Goal: Information Seeking & Learning: Find specific page/section

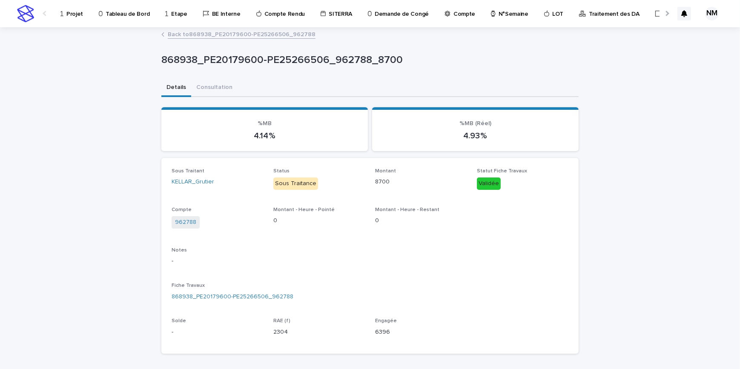
click at [74, 15] on p "Projet" at bounding box center [74, 9] width 17 height 18
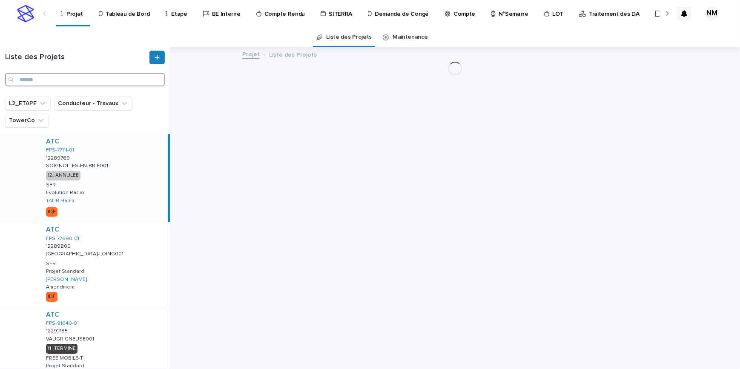
click at [37, 79] on input "Search" at bounding box center [85, 80] width 160 height 14
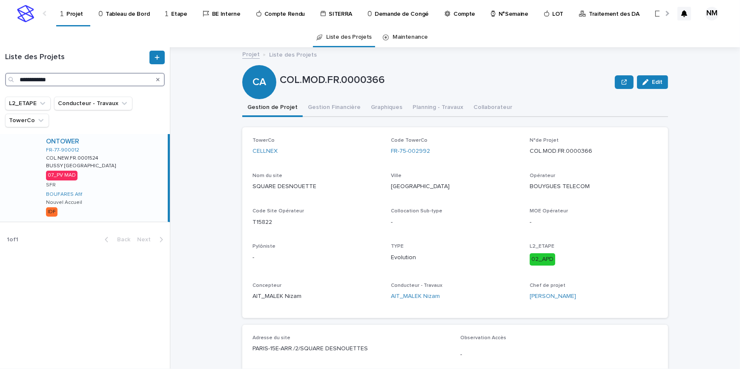
type input "**********"
click at [128, 196] on div "ONTOWER FR-77-900012 COL.NEW.FR.0001524 COL.NEW.FR.0001524 BUSSY [GEOGRAPHIC_DA…" at bounding box center [103, 178] width 129 height 88
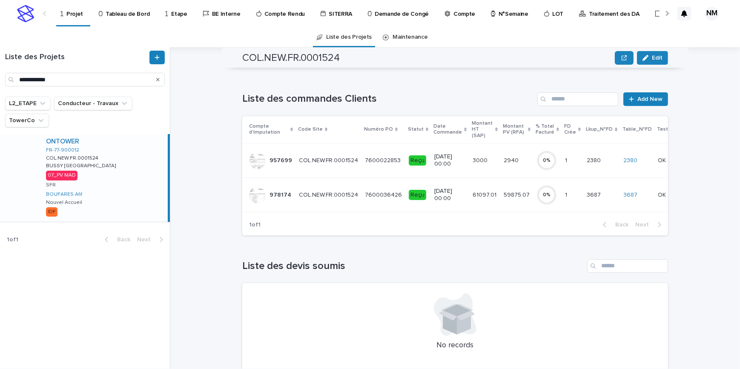
scroll to position [12, 0]
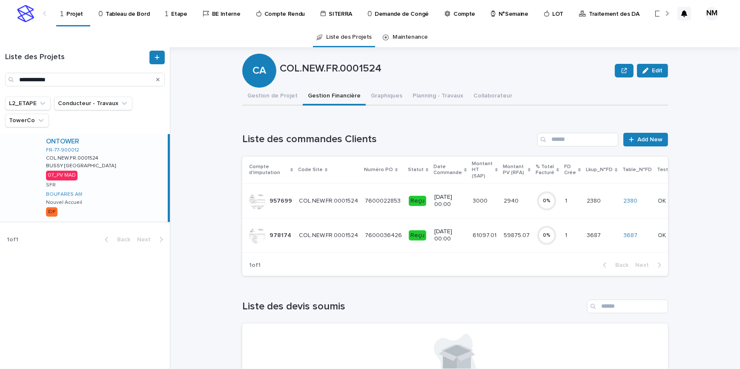
click at [501, 242] on td "59875.07 59875.07" at bounding box center [517, 235] width 33 height 35
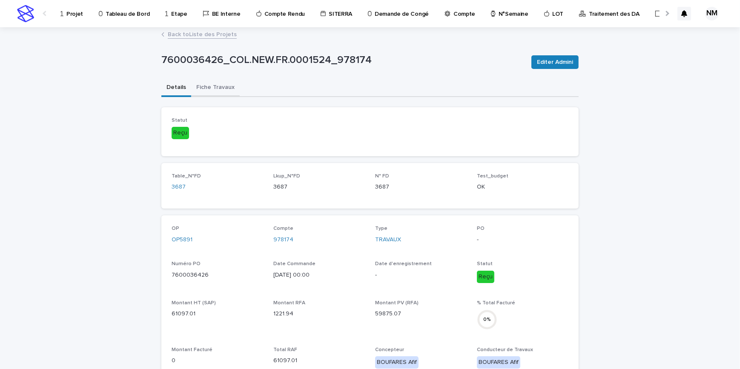
click at [212, 91] on button "Fiche Travaux" at bounding box center [215, 88] width 49 height 18
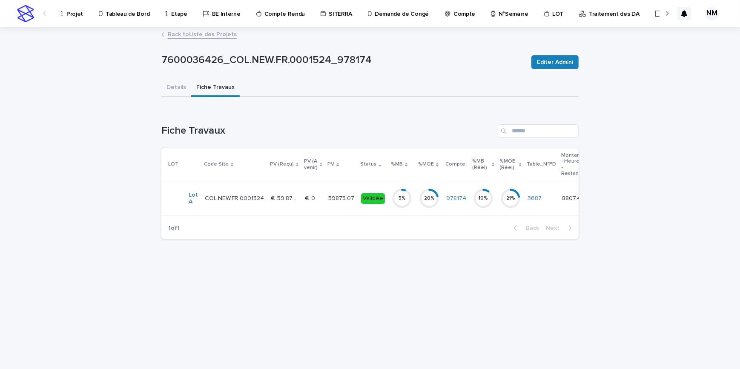
click at [392, 208] on div "5 %" at bounding box center [402, 198] width 20 height 27
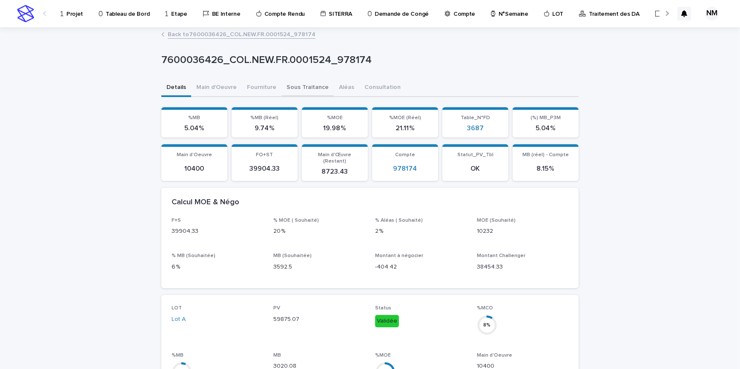
click at [302, 89] on button "Sous Traitance" at bounding box center [308, 88] width 52 height 18
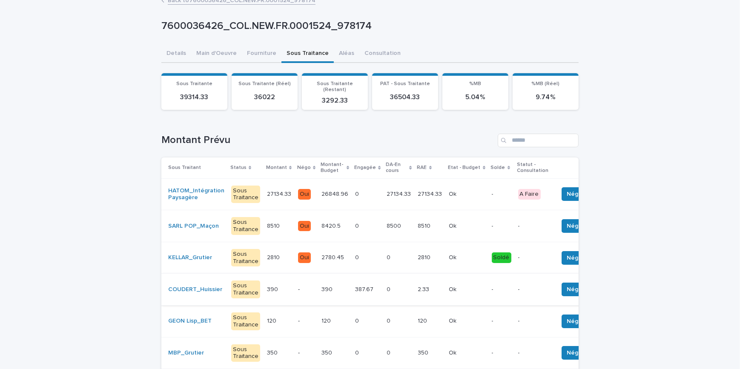
scroll to position [77, 0]
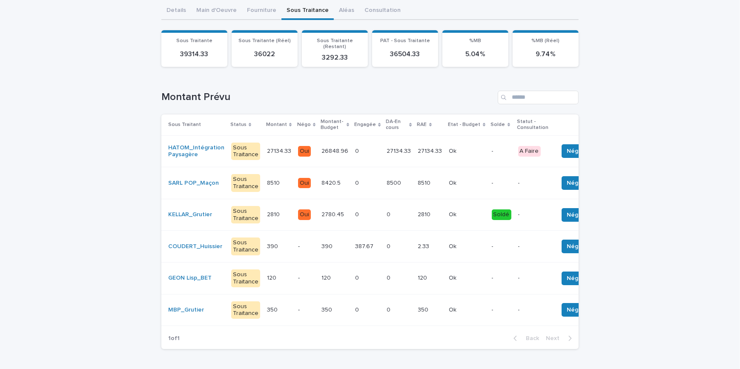
click at [418, 183] on div "8510 8510" at bounding box center [430, 183] width 24 height 14
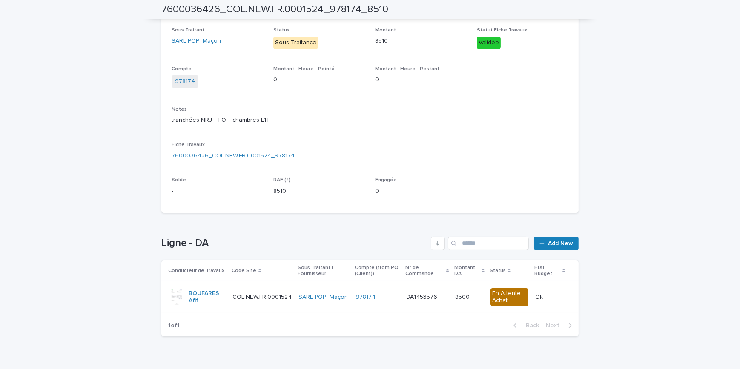
scroll to position [157, 0]
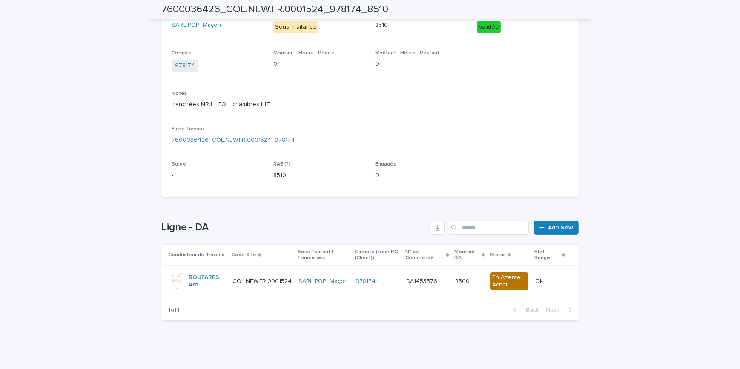
click at [422, 290] on td "DA1453576 DA1453576" at bounding box center [427, 282] width 49 height 32
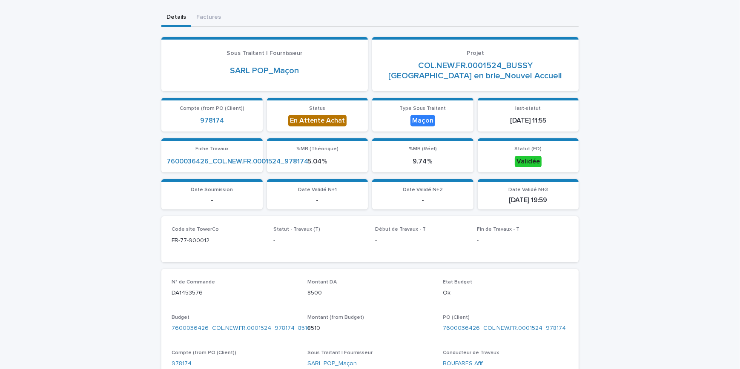
scroll to position [77, 0]
